Goal: Check status: Check status

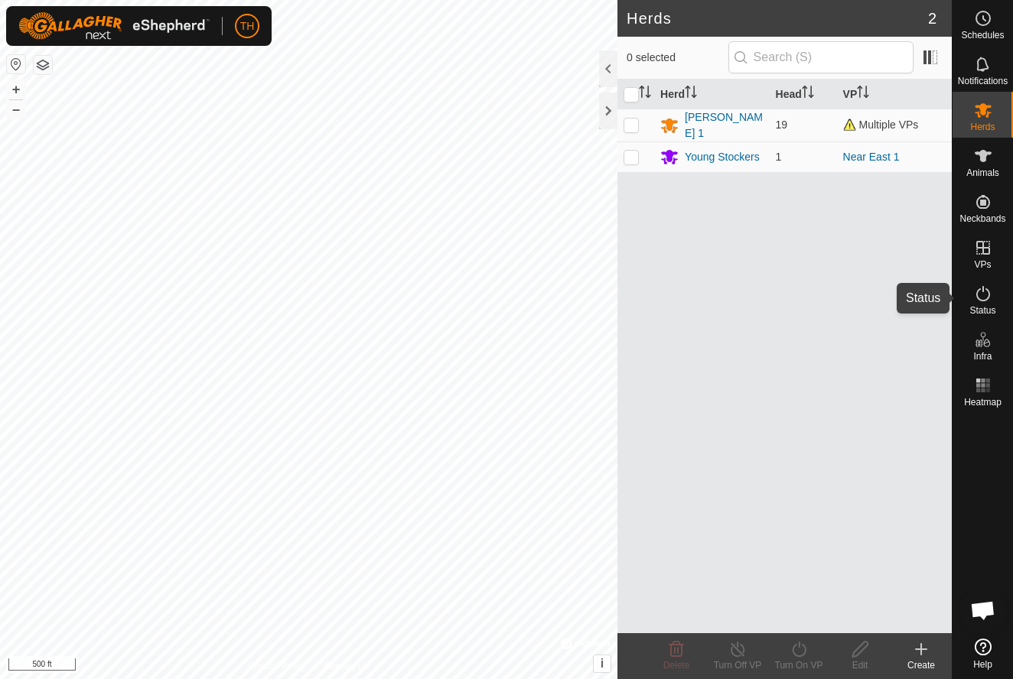
click at [987, 306] on span "Status" at bounding box center [982, 310] width 26 height 9
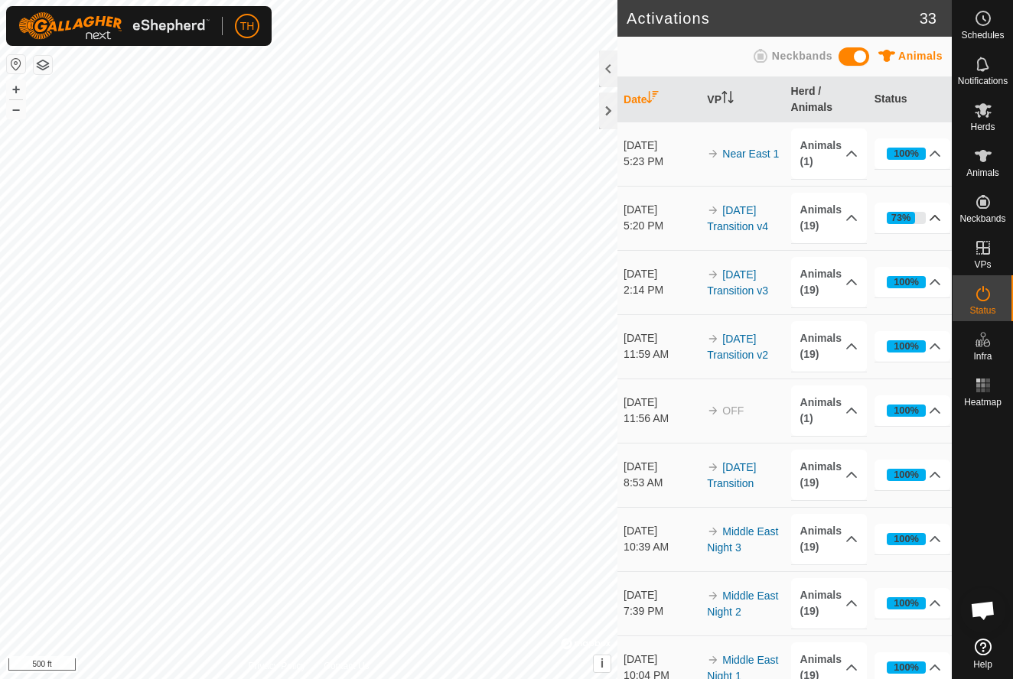
click at [909, 213] on div "73%" at bounding box center [901, 217] width 20 height 15
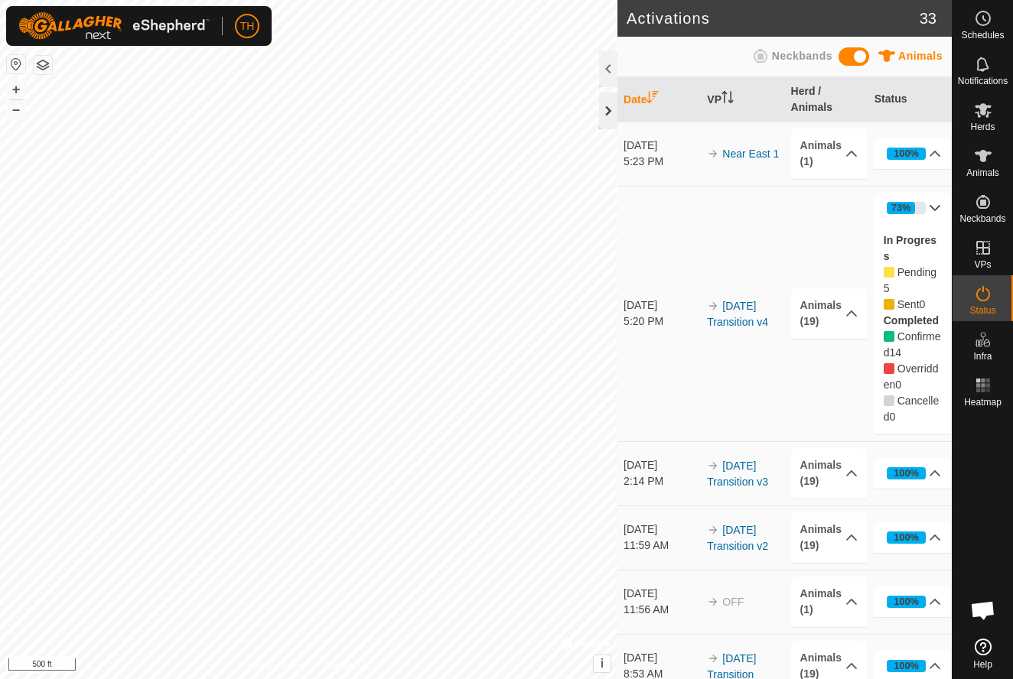
click at [610, 108] on div at bounding box center [608, 111] width 18 height 37
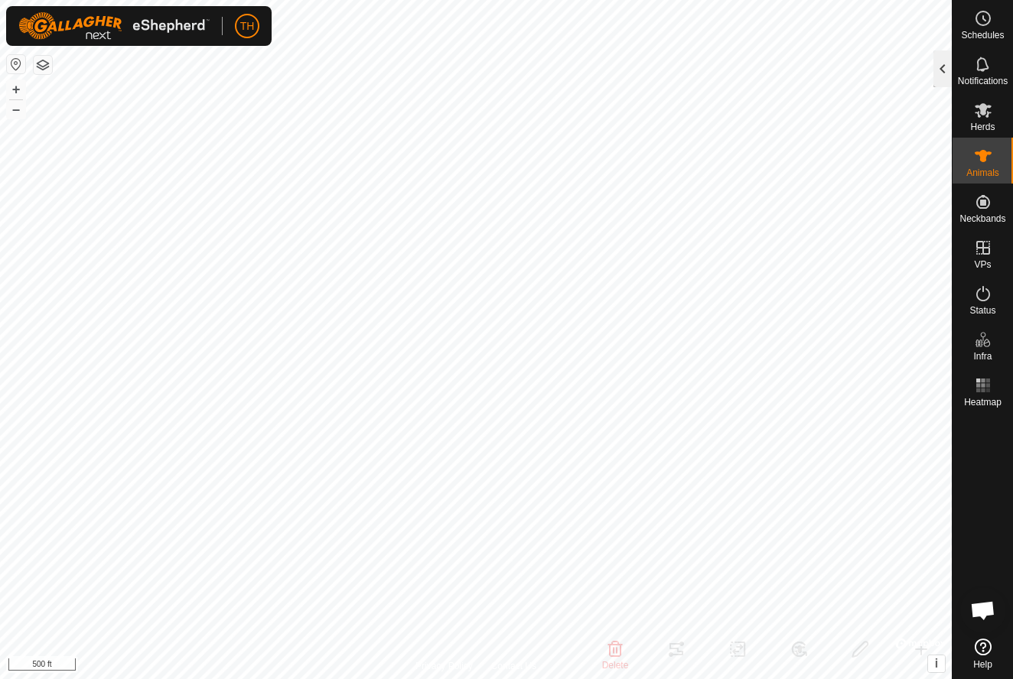
click at [943, 65] on div at bounding box center [942, 68] width 18 height 37
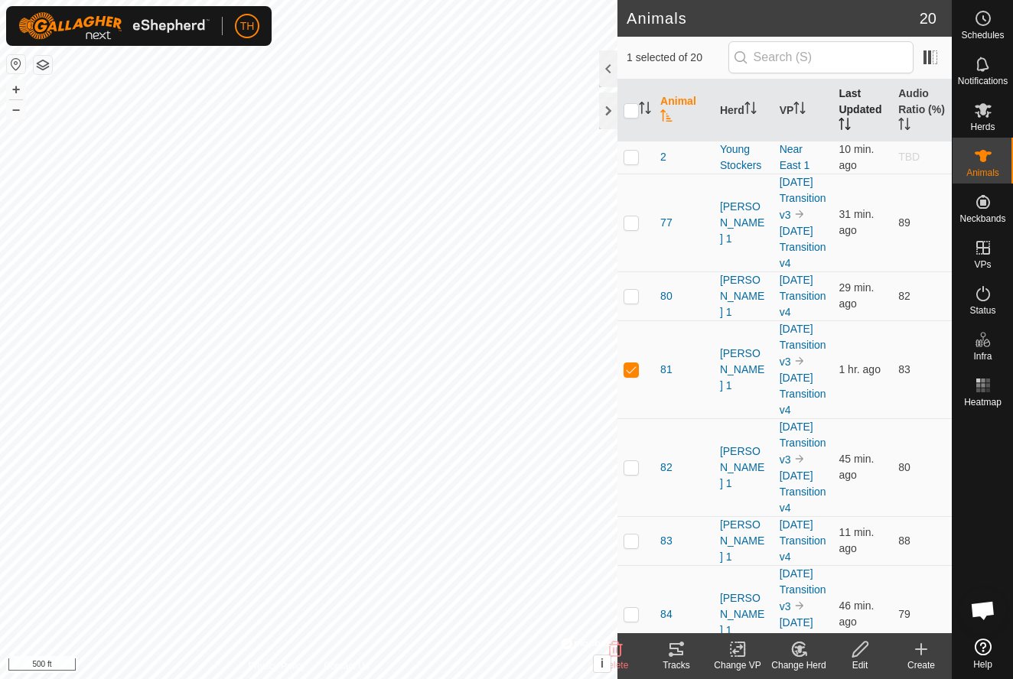
click at [860, 94] on th "Last Updated" at bounding box center [862, 111] width 60 height 62
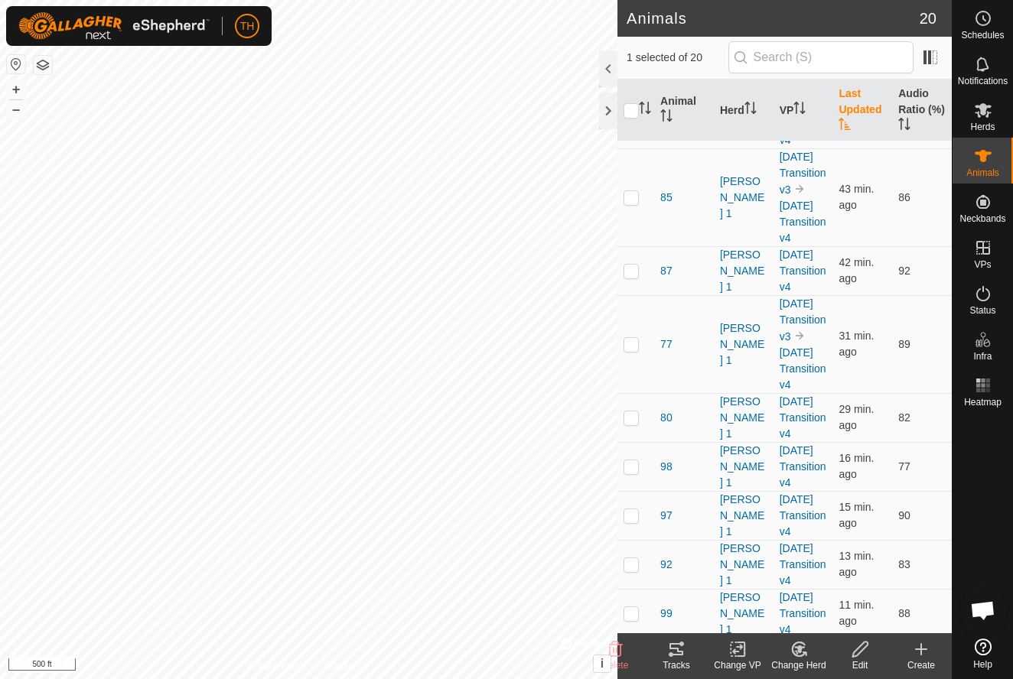
scroll to position [287, 0]
click at [632, 346] on p-checkbox at bounding box center [630, 343] width 15 height 12
checkbox input "true"
